Goal: Task Accomplishment & Management: Manage account settings

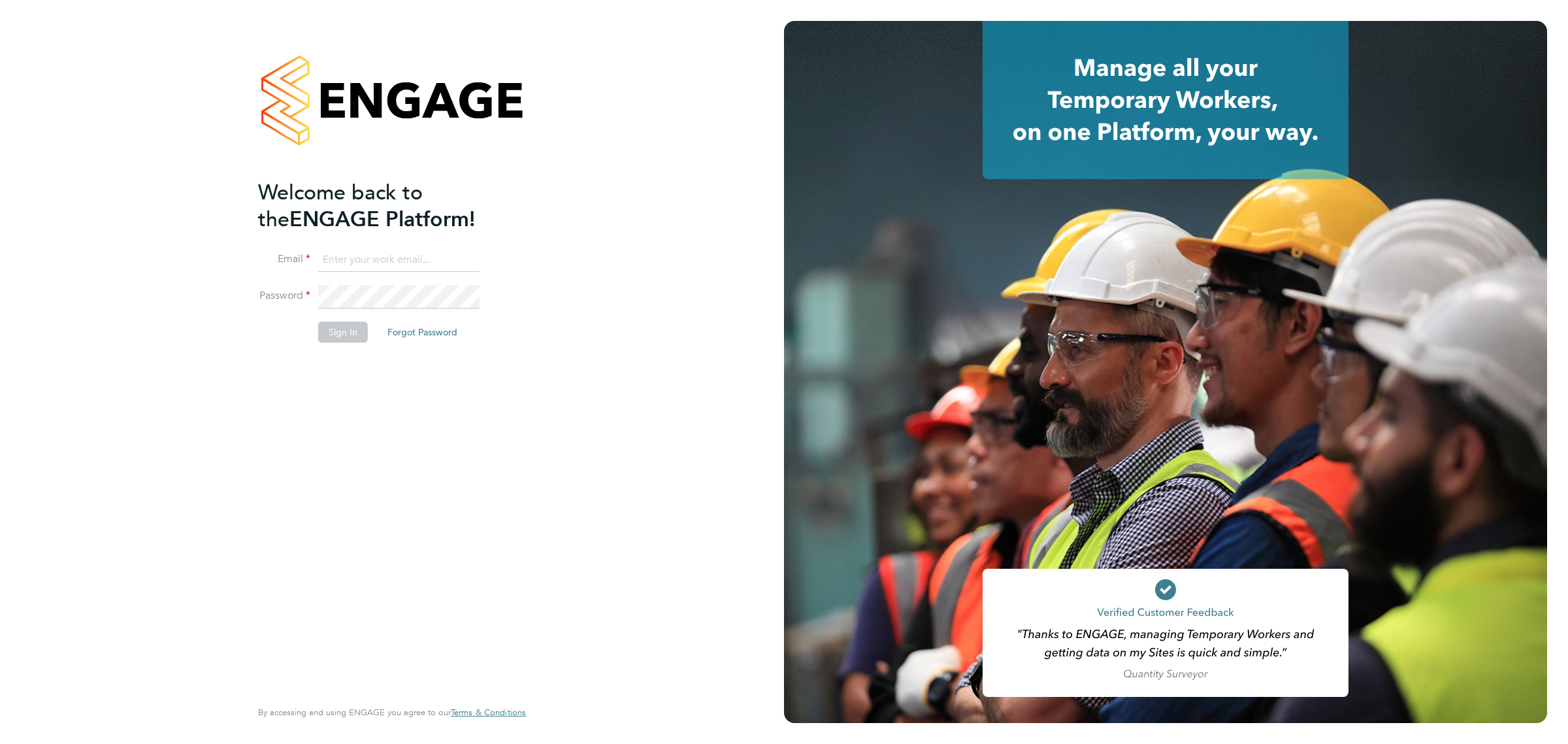
type input "vicki@bluewaterwales.com"
click at [351, 331] on button "Sign In" at bounding box center [342, 332] width 50 height 21
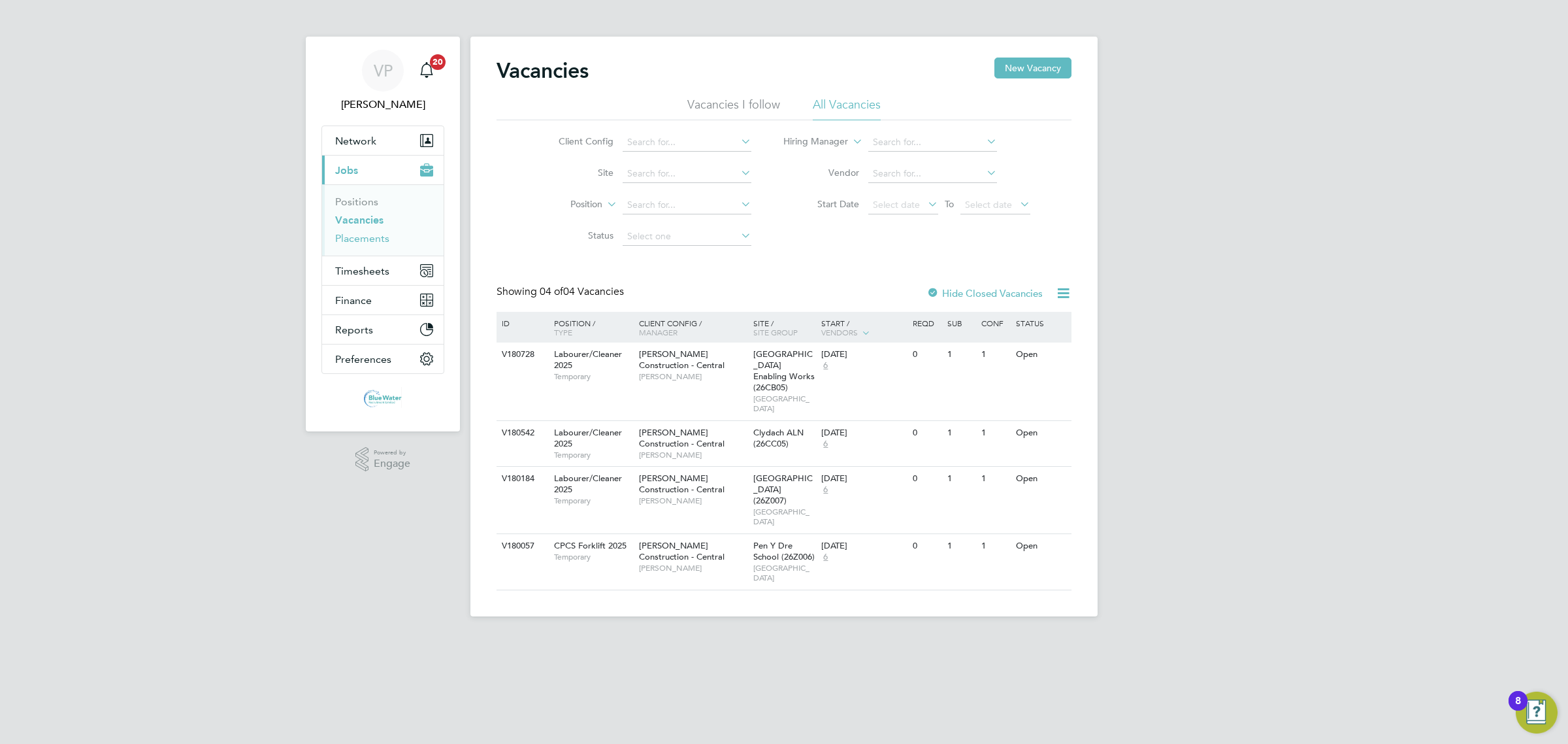
click at [360, 240] on link "Placements" at bounding box center [362, 238] width 54 height 13
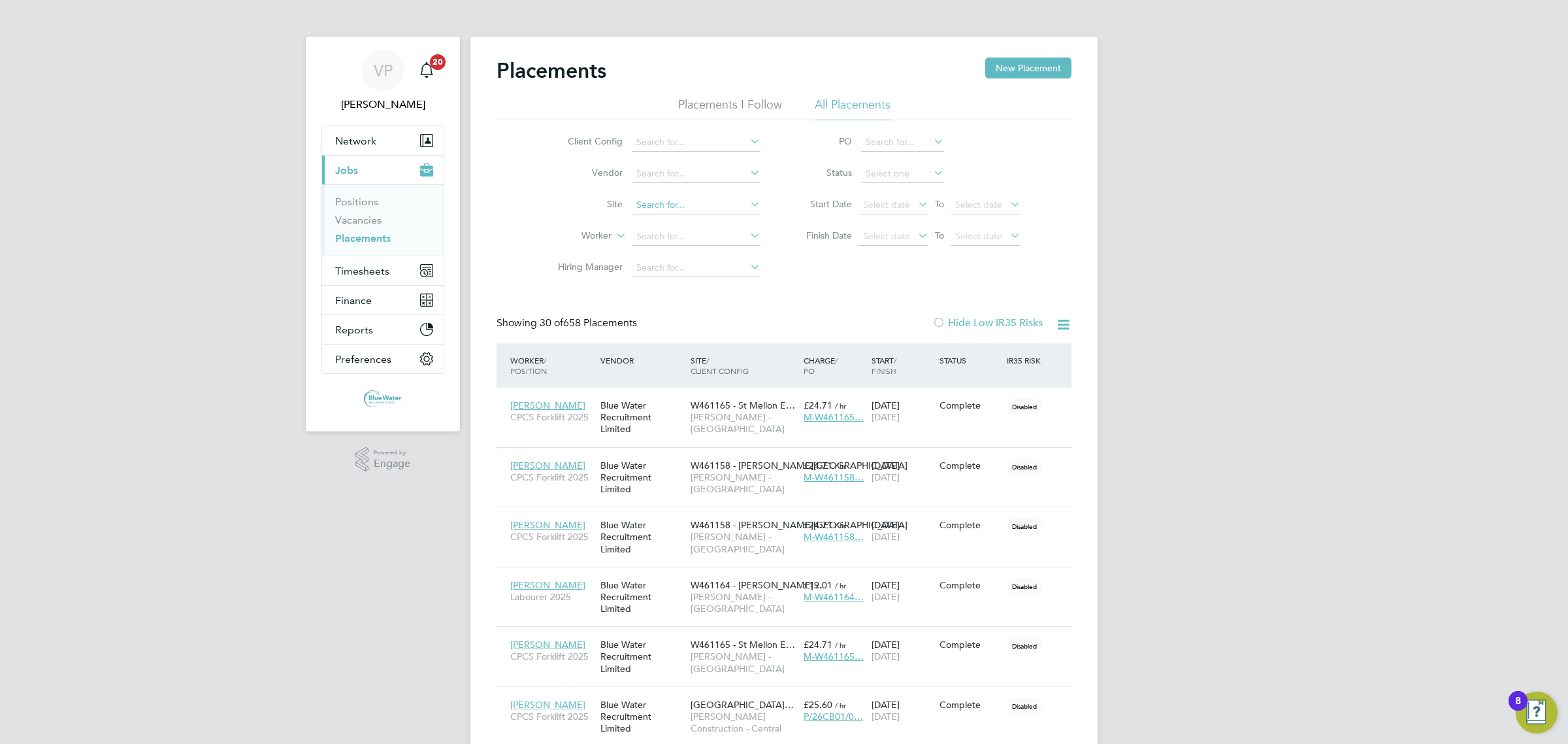
click at [659, 211] on input at bounding box center [696, 205] width 129 height 18
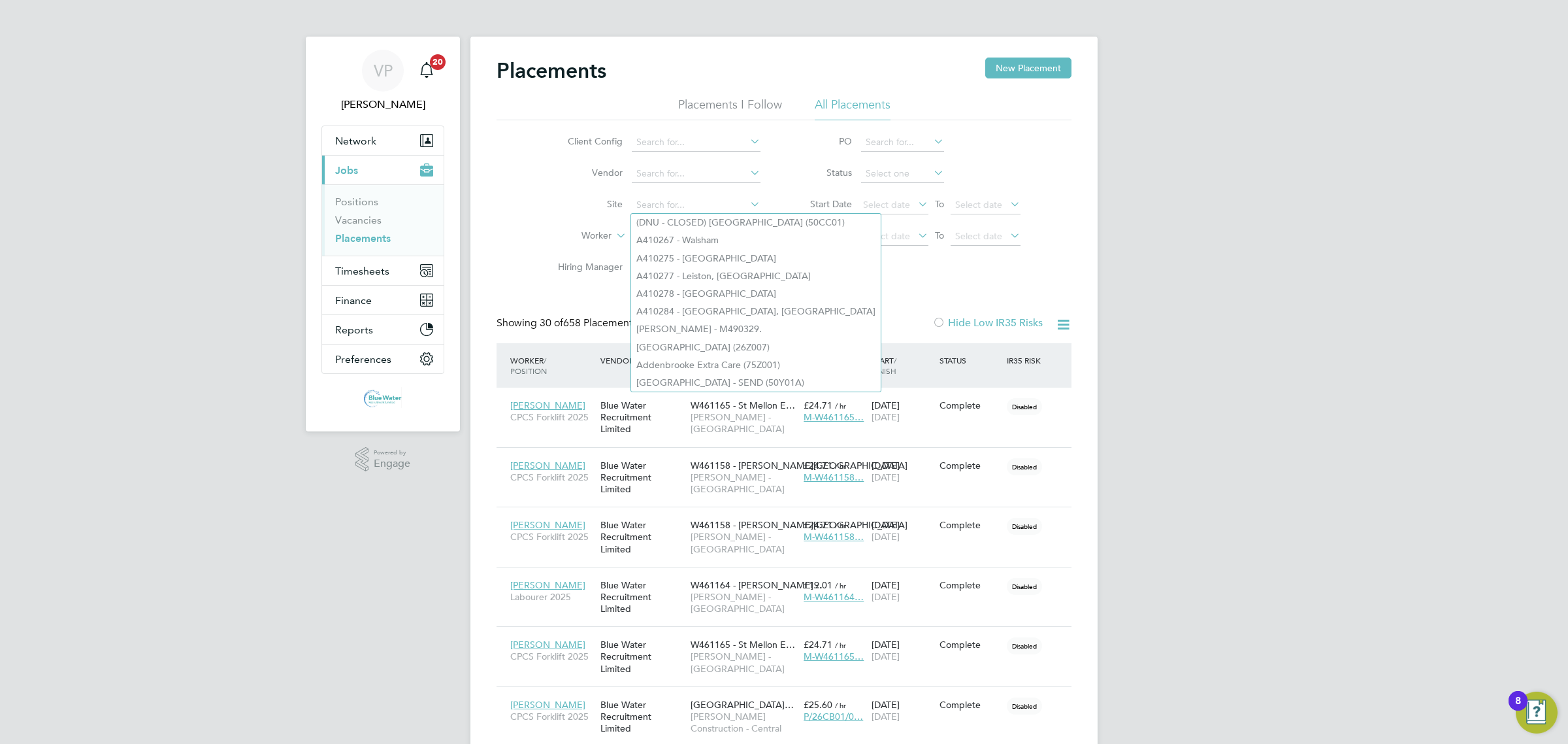
click at [575, 198] on li "Site" at bounding box center [653, 205] width 245 height 32
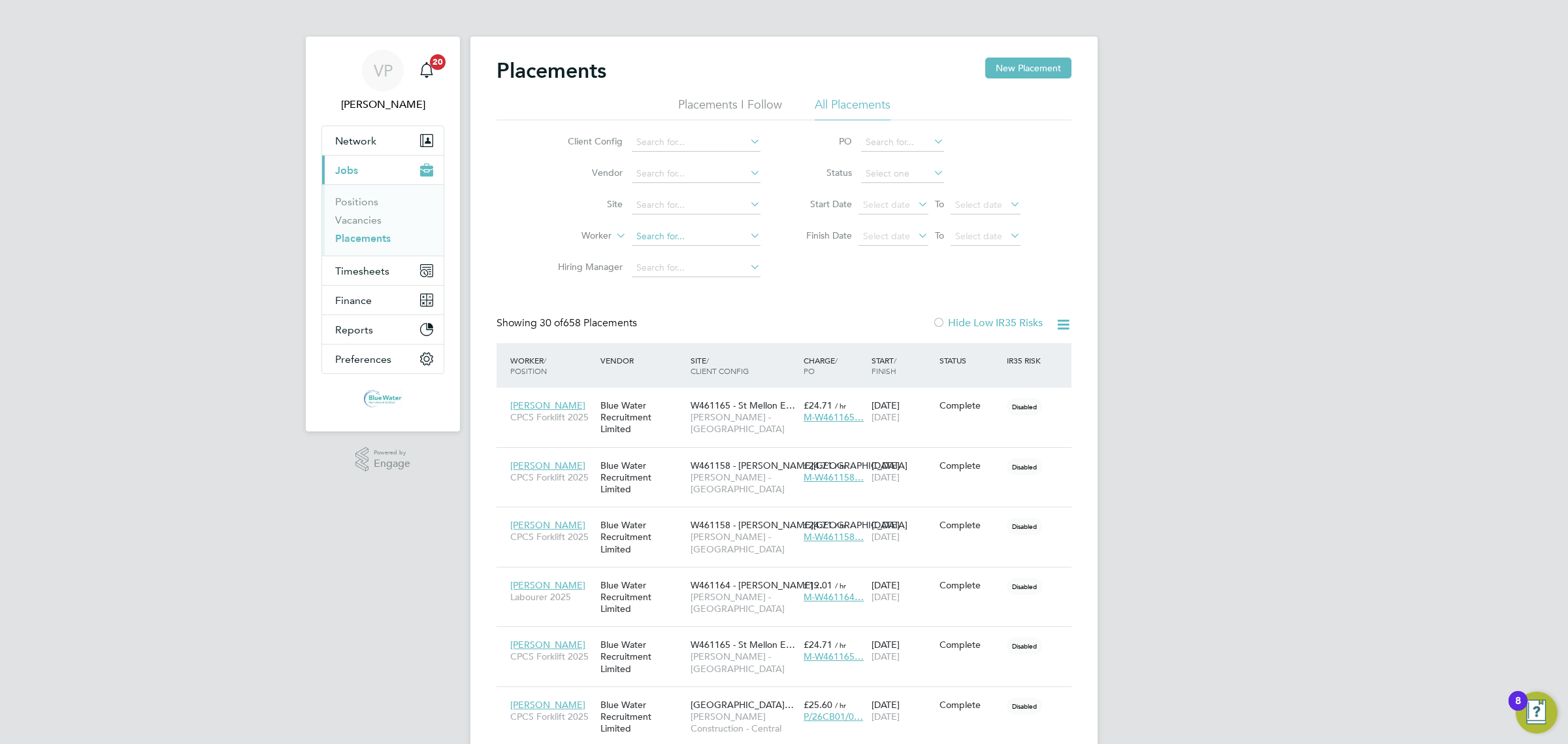
click at [646, 240] on input at bounding box center [696, 237] width 129 height 18
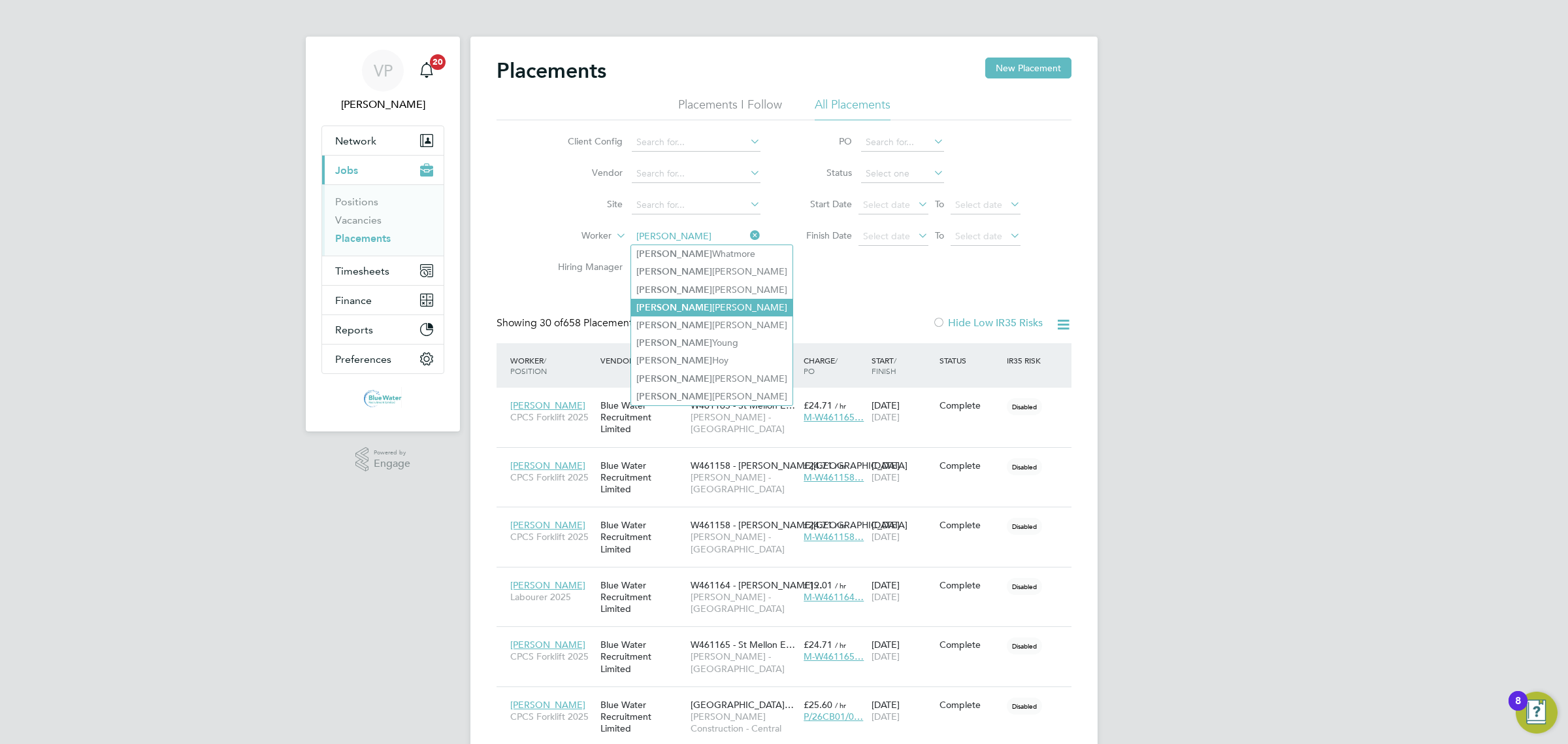
click at [669, 312] on li "[PERSON_NAME]" at bounding box center [712, 307] width 161 height 17
type input "[PERSON_NAME]"
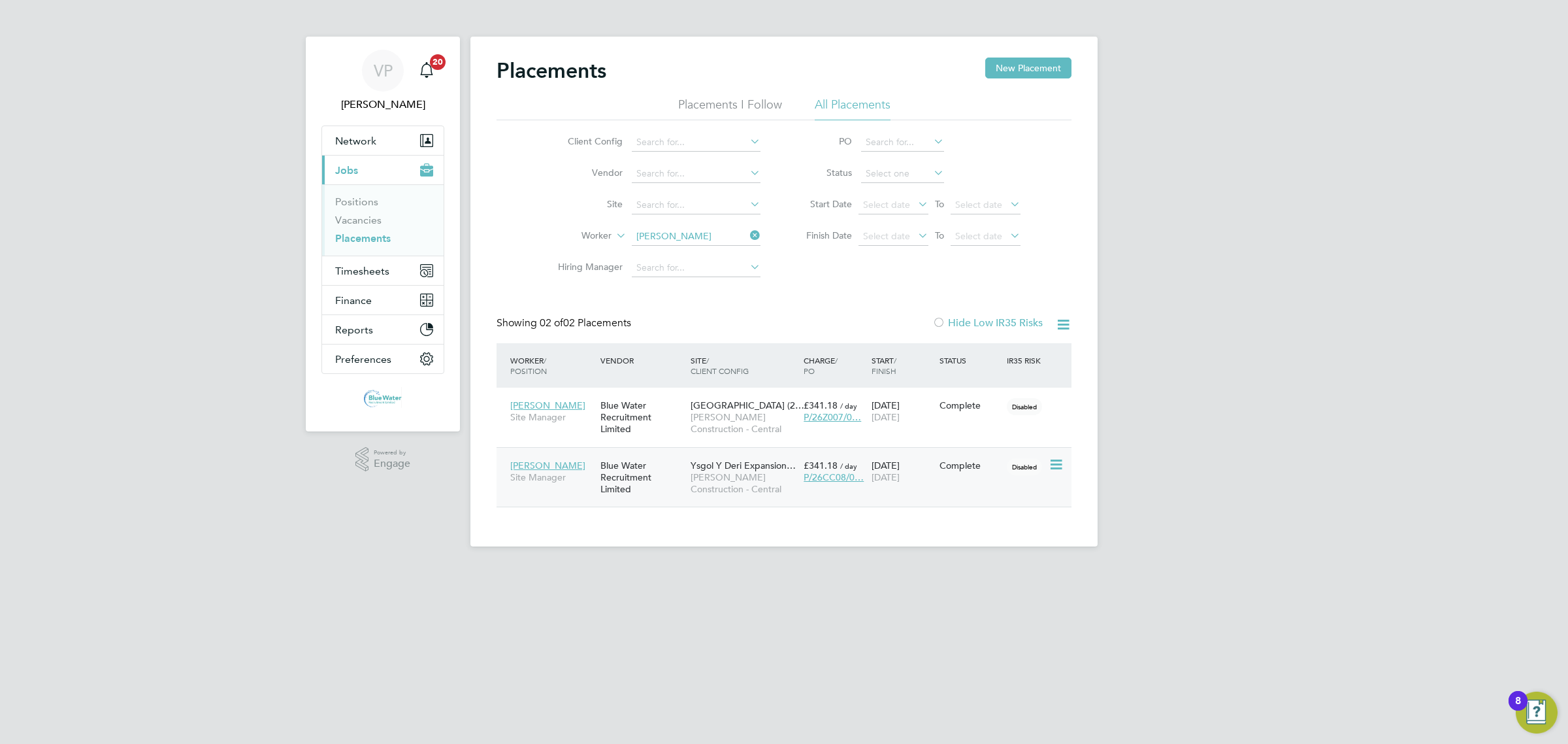
click at [980, 478] on div "[PERSON_NAME] Site Manager Blue Water Recruitment Limited Ysgol Y Deri Expansio…" at bounding box center [784, 477] width 575 height 60
click at [1048, 469] on icon at bounding box center [1054, 464] width 13 height 15
click at [559, 460] on span "[PERSON_NAME]" at bounding box center [547, 465] width 75 height 12
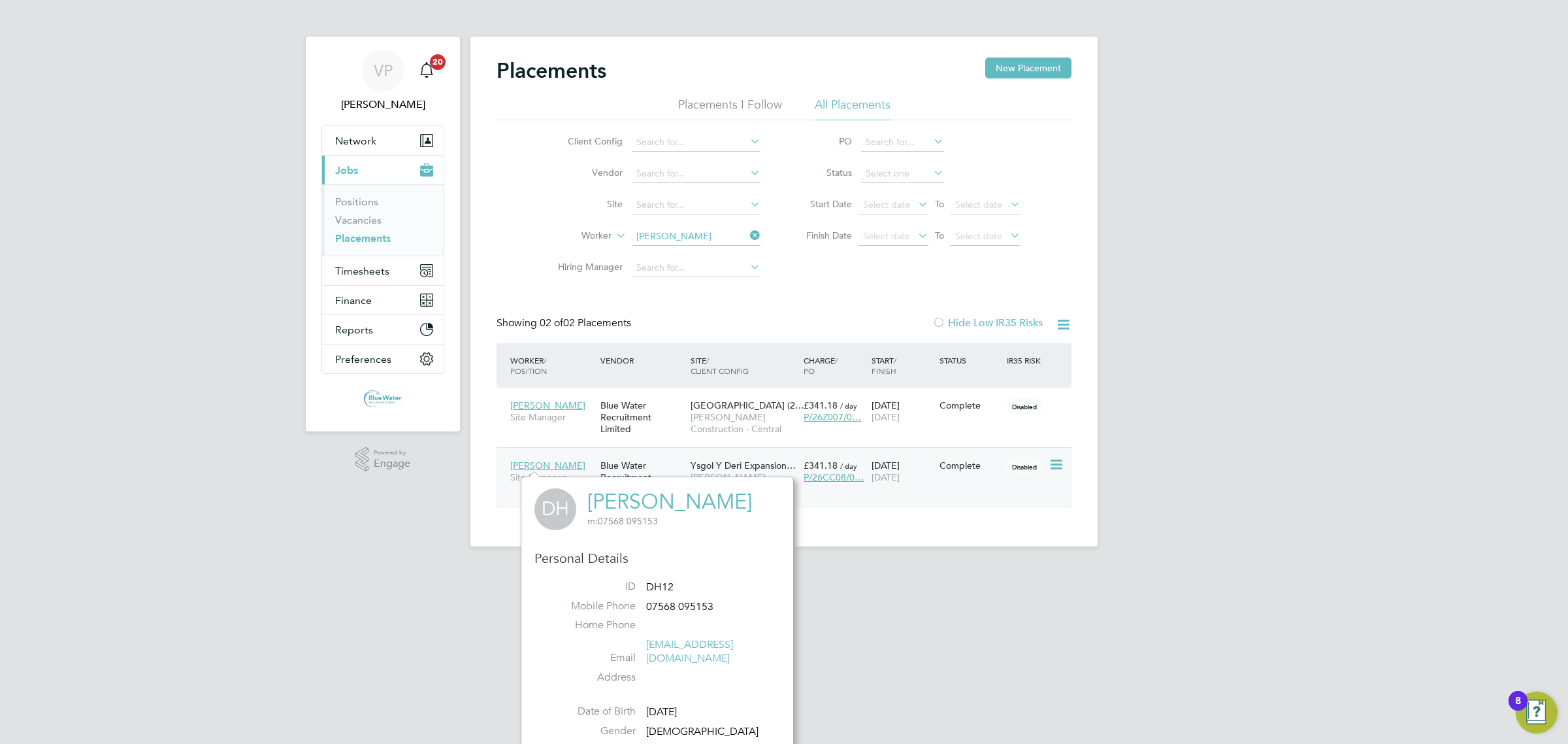
click at [873, 488] on div "[DATE] [DATE]" at bounding box center [901, 471] width 68 height 36
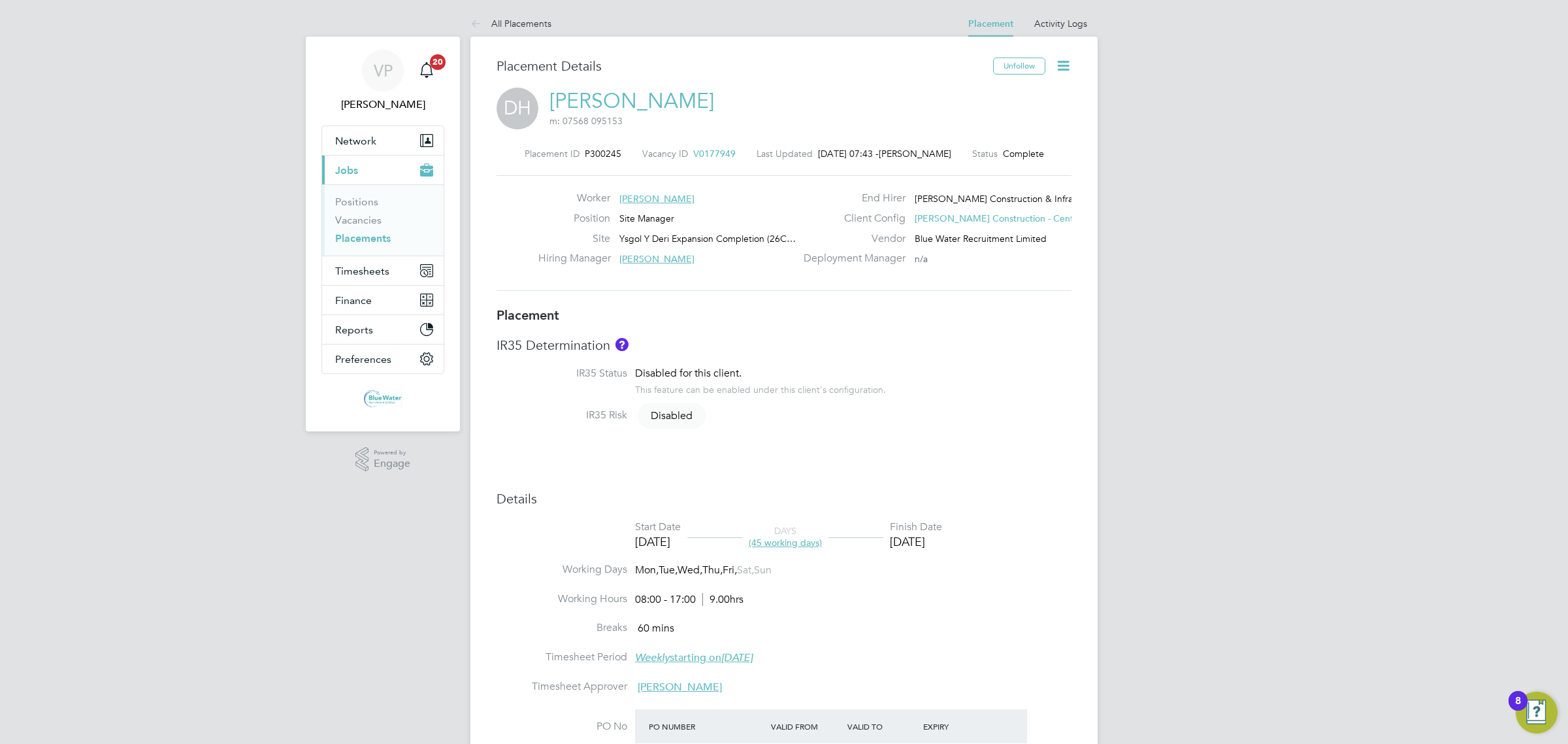
click at [1055, 71] on icon at bounding box center [1063, 65] width 16 height 16
click at [1030, 101] on li "Edit Placement e" at bounding box center [1021, 97] width 96 height 18
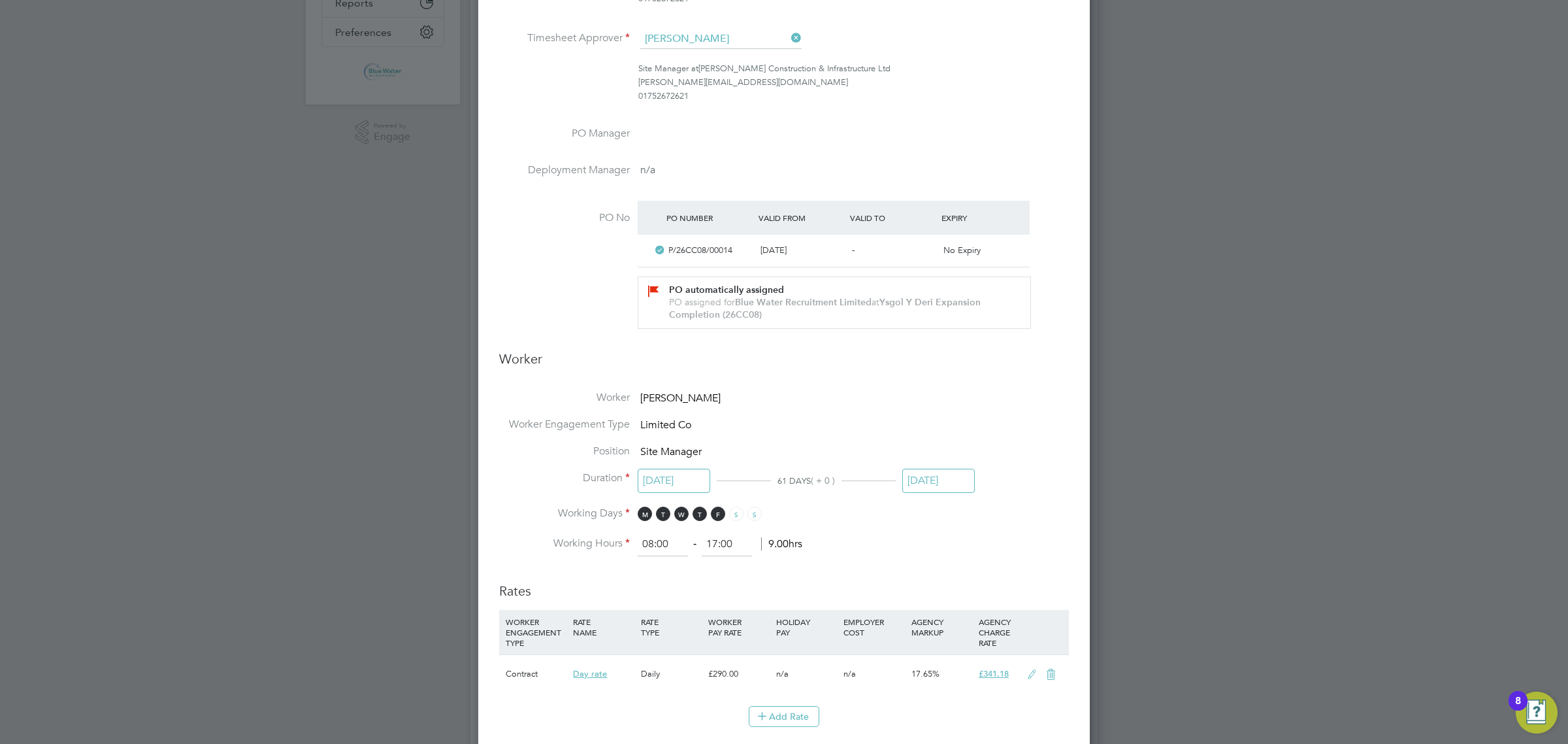
click at [929, 471] on input "[DATE]" at bounding box center [938, 480] width 72 height 24
click at [1024, 348] on span "31" at bounding box center [1023, 335] width 24 height 24
type input "[DATE]"
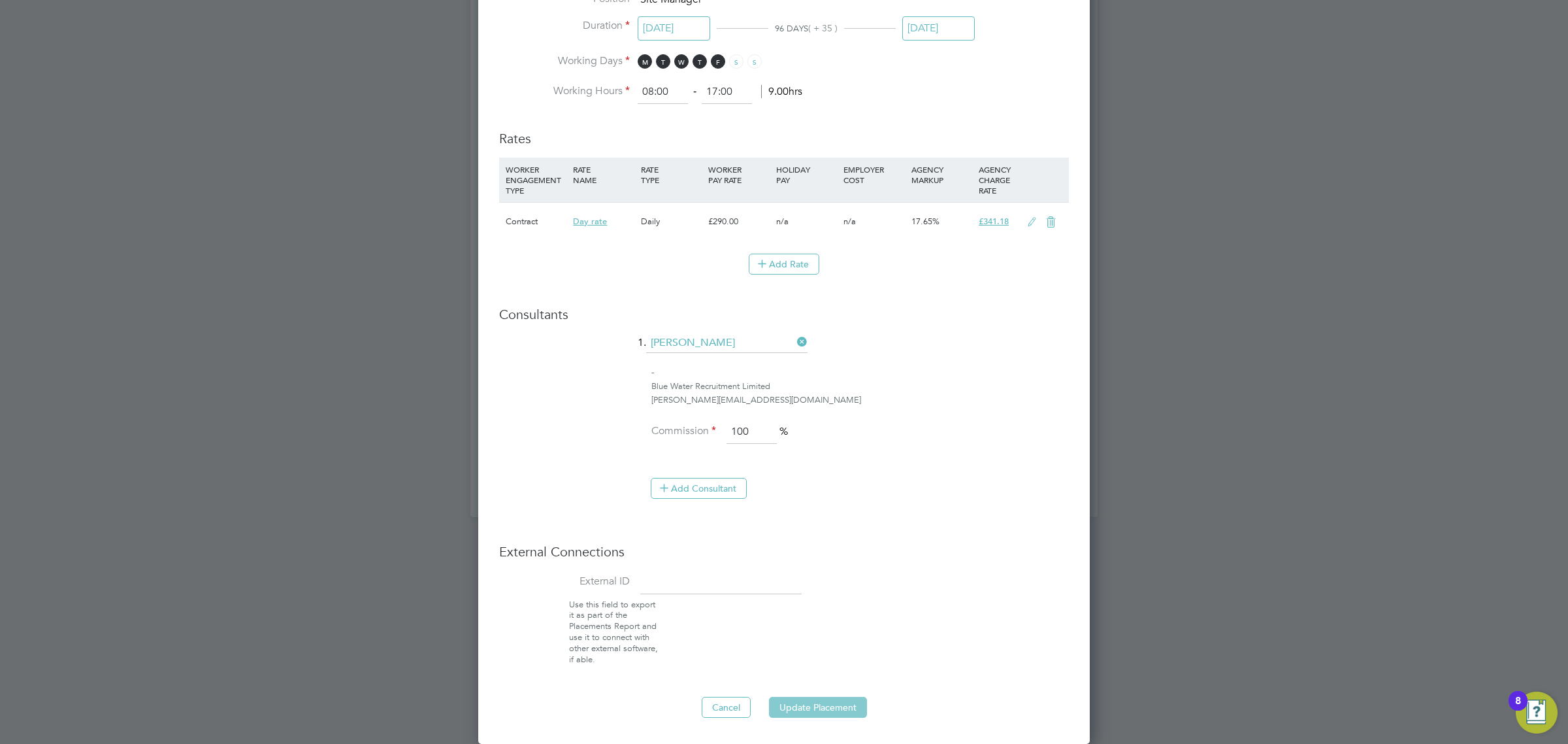
click at [838, 710] on button "Update Placement" at bounding box center [818, 707] width 98 height 21
